Goal: Task Accomplishment & Management: Use online tool/utility

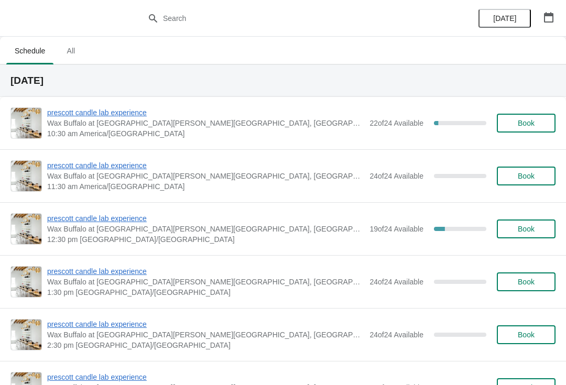
click at [106, 116] on span "prescott candle lab experience" at bounding box center [205, 113] width 317 height 10
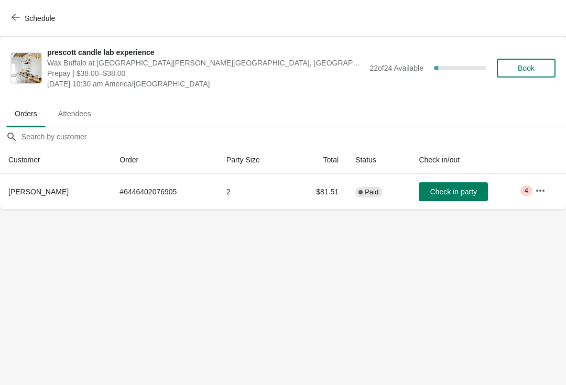
click at [20, 18] on span "Schedule" at bounding box center [34, 18] width 41 height 10
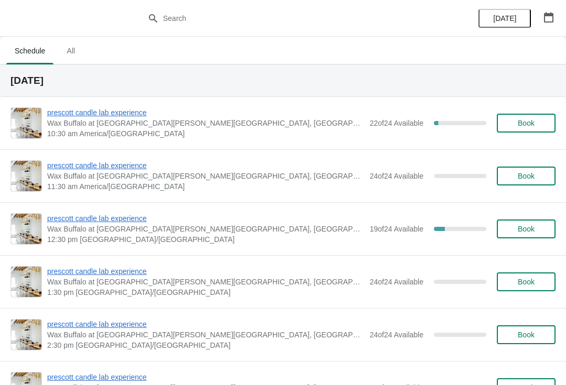
click at [121, 213] on span "prescott candle lab experience" at bounding box center [205, 218] width 317 height 10
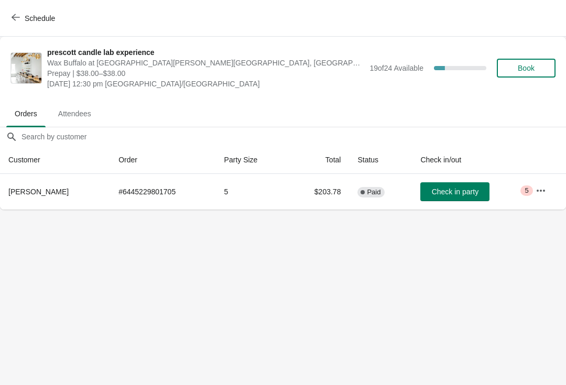
click at [21, 25] on button "Schedule" at bounding box center [34, 18] width 58 height 19
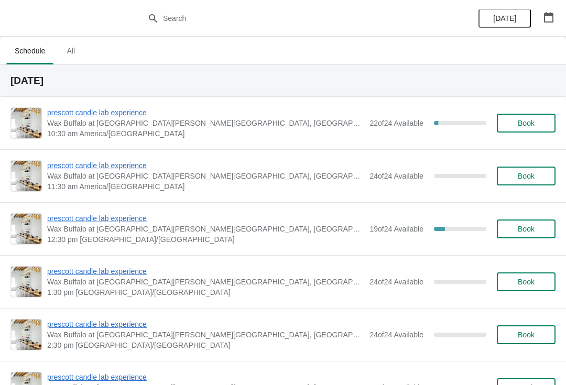
click at [127, 117] on span "prescott candle lab experience" at bounding box center [205, 113] width 317 height 10
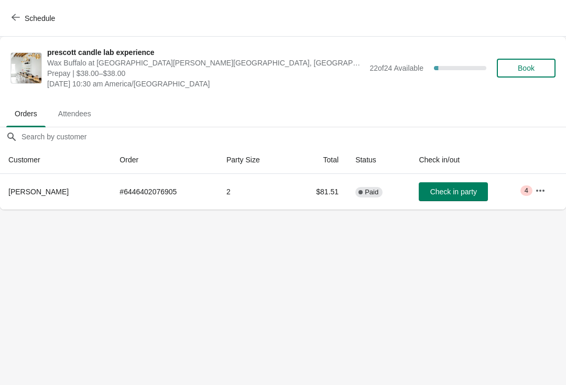
click at [436, 194] on span "Check in party" at bounding box center [454, 192] width 47 height 8
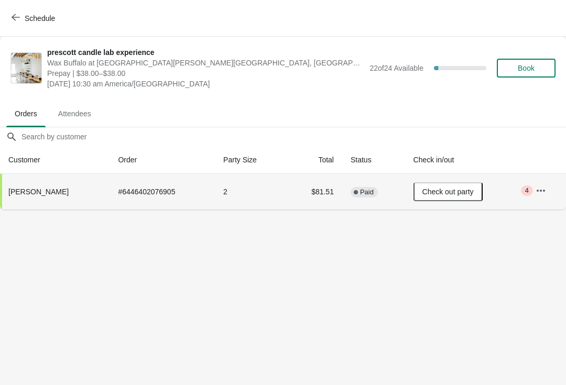
click at [21, 22] on span "Schedule" at bounding box center [34, 18] width 41 height 10
